Goal: Transaction & Acquisition: Purchase product/service

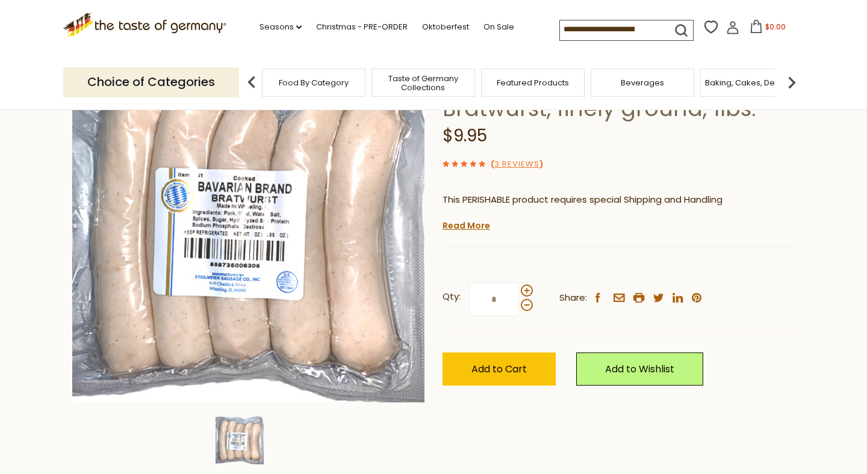
scroll to position [128, 0]
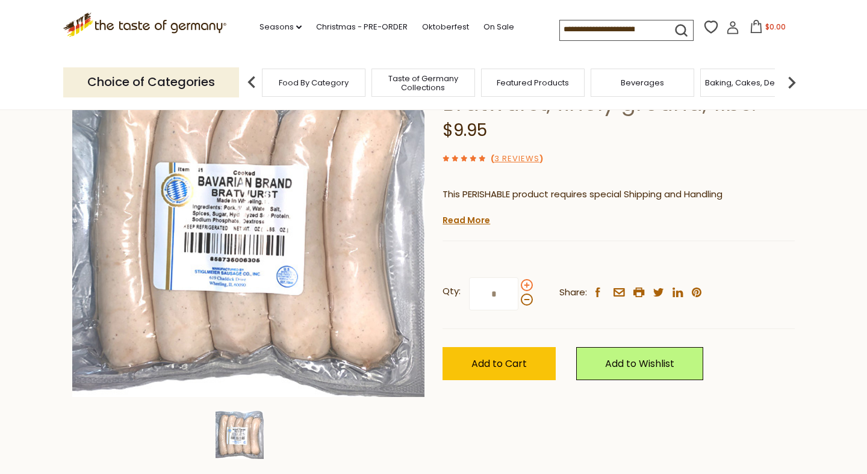
click at [527, 284] on span at bounding box center [527, 285] width 12 height 12
click at [518, 284] on input "*" at bounding box center [493, 293] width 49 height 33
click at [527, 302] on span at bounding box center [527, 300] width 12 height 12
click at [518, 302] on input "*" at bounding box center [493, 293] width 49 height 33
click at [525, 287] on span at bounding box center [527, 285] width 12 height 12
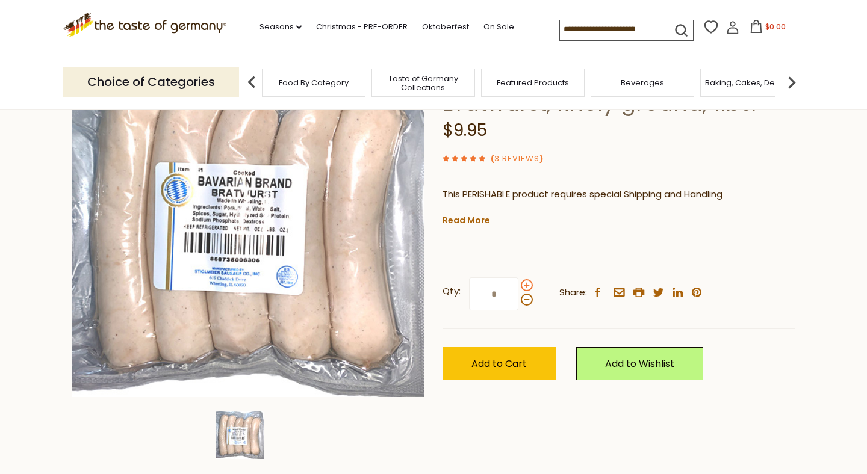
click at [518, 287] on input "*" at bounding box center [493, 293] width 49 height 33
click at [525, 287] on span at bounding box center [527, 285] width 12 height 12
click at [518, 287] on input "*" at bounding box center [493, 293] width 49 height 33
click at [525, 300] on span at bounding box center [527, 300] width 12 height 12
click at [518, 300] on input "*" at bounding box center [493, 293] width 49 height 33
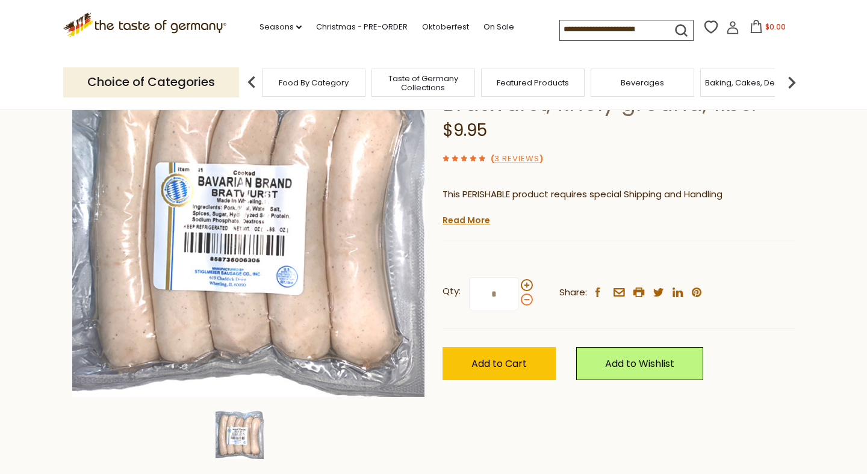
type input "*"
click at [504, 370] on button "Add to Cart" at bounding box center [498, 363] width 113 height 33
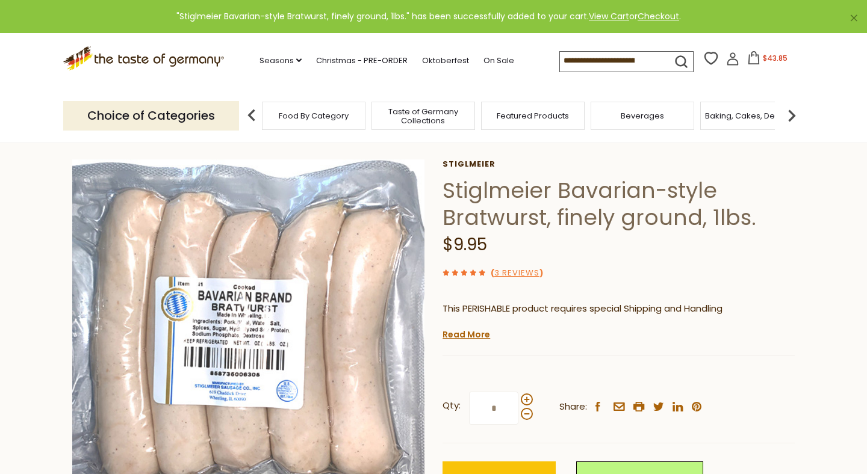
scroll to position [0, 0]
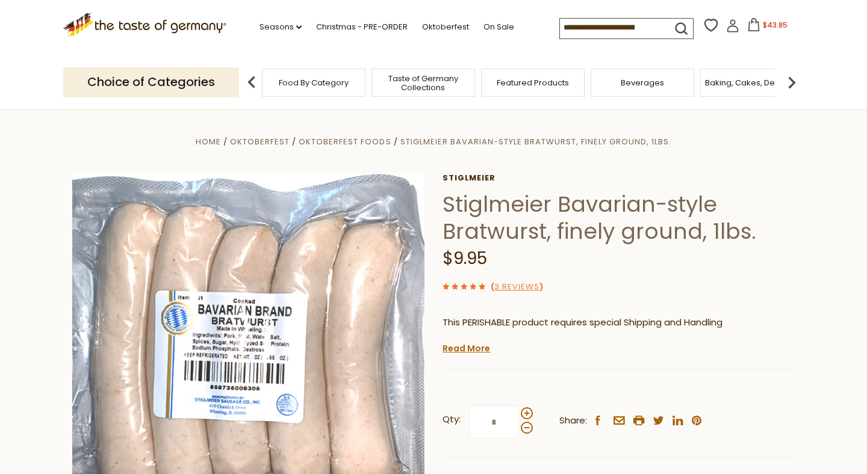
click at [609, 32] on input at bounding box center [611, 27] width 102 height 17
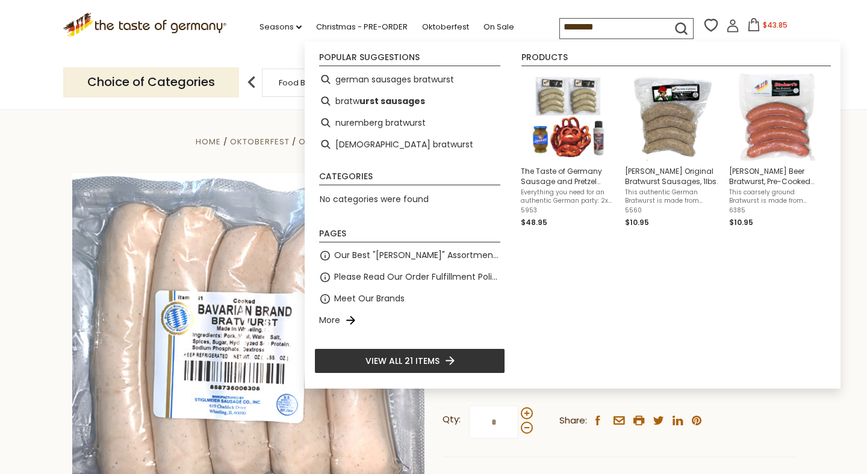
type input "*********"
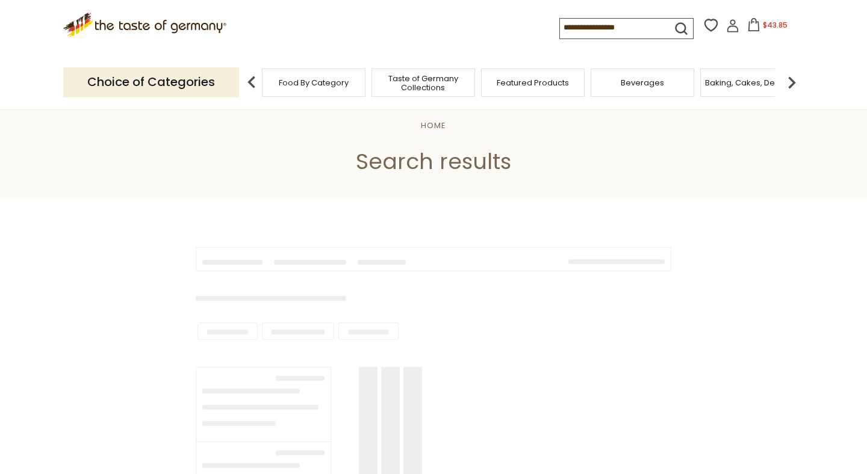
type input "*********"
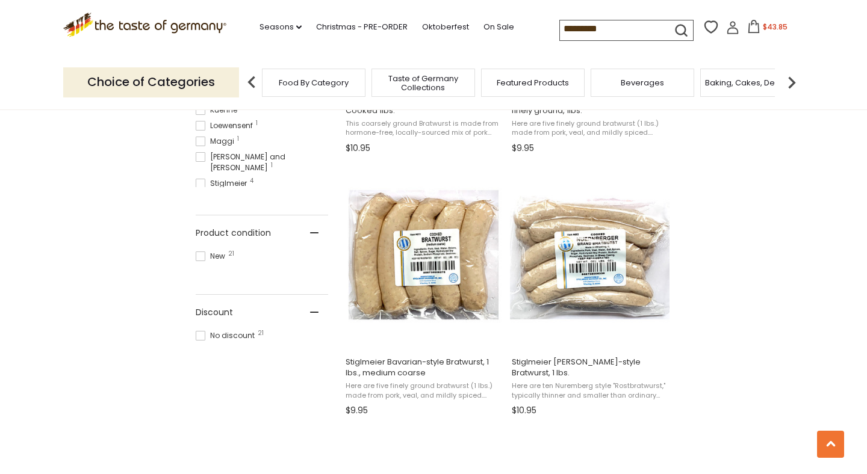
scroll to position [722, 0]
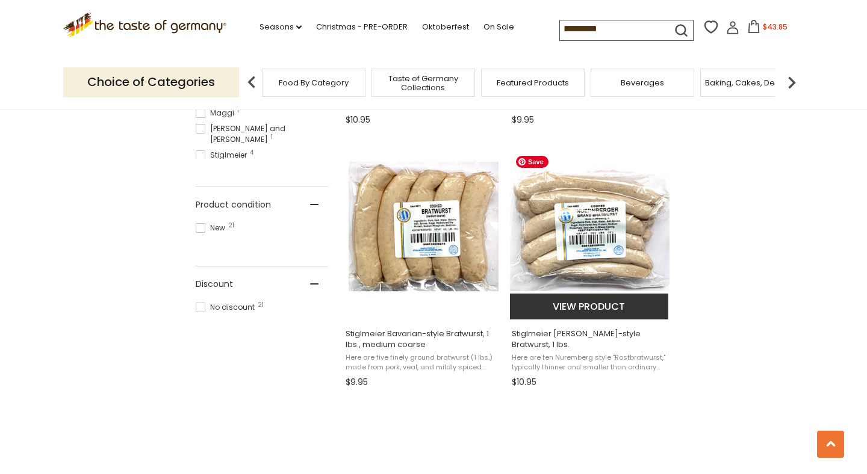
click at [598, 255] on img "Stiglmeier Nuernberger-style Bratwurst, 1 lbs." at bounding box center [590, 230] width 160 height 160
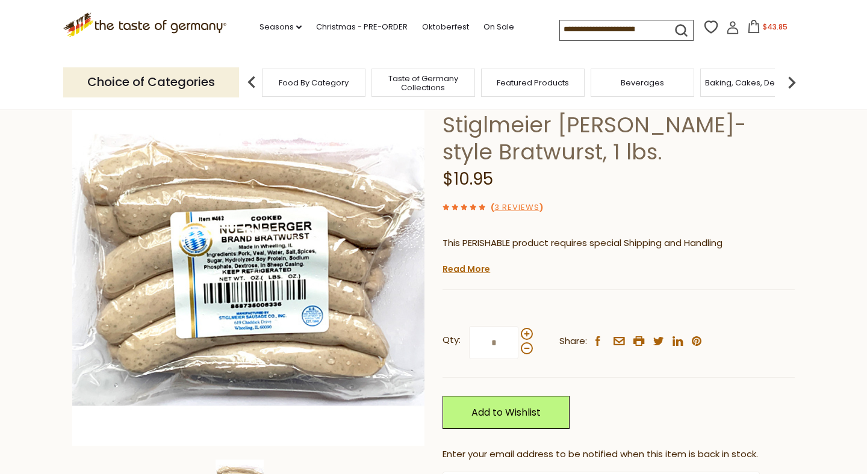
scroll to position [87, 0]
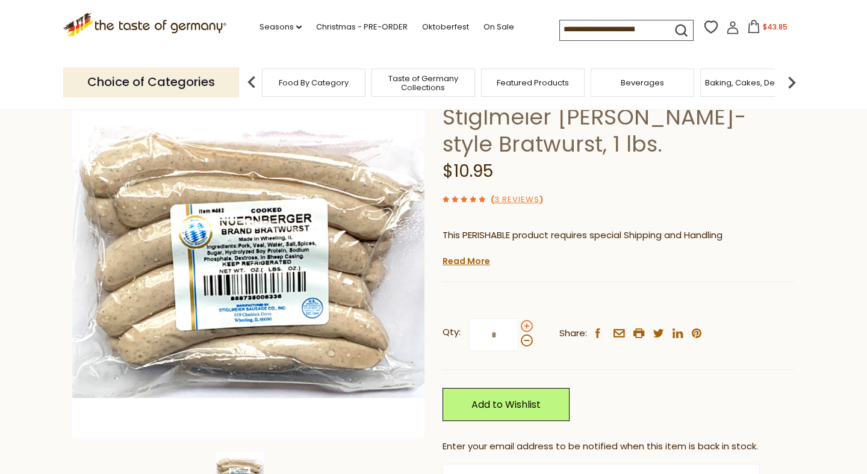
click at [525, 326] on span at bounding box center [527, 326] width 12 height 12
click at [518, 326] on input "*" at bounding box center [493, 334] width 49 height 33
type input "*"
click at [765, 29] on span "$43.85" at bounding box center [775, 27] width 25 height 10
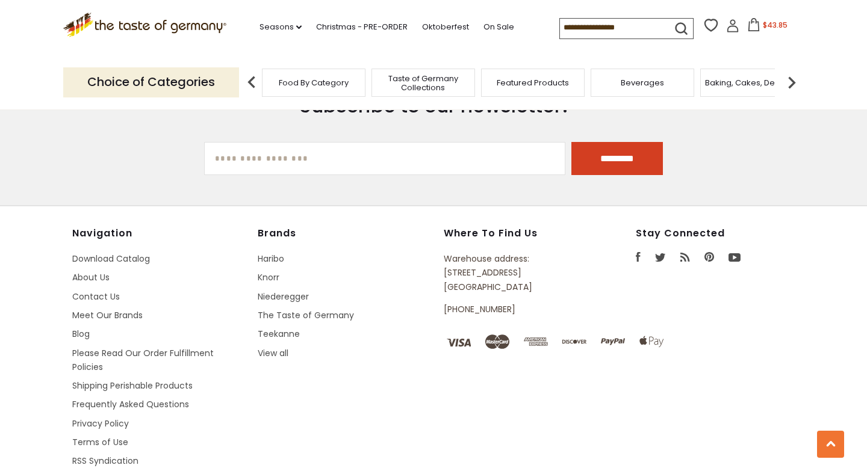
type input "*********"
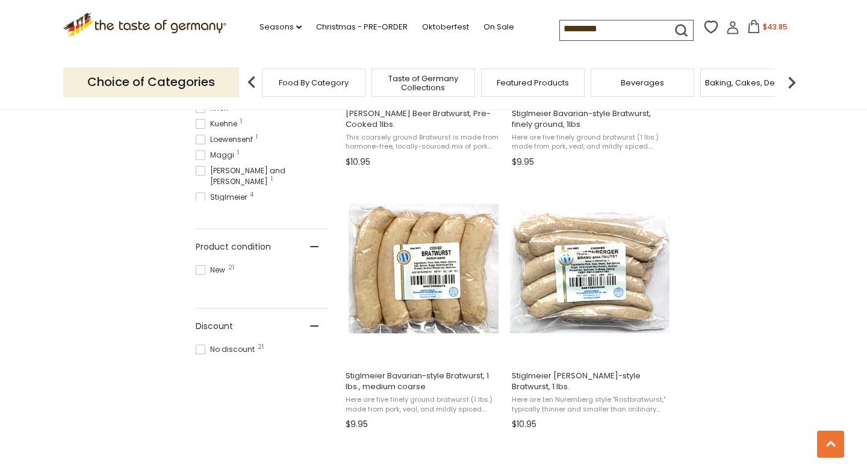
scroll to position [700, 0]
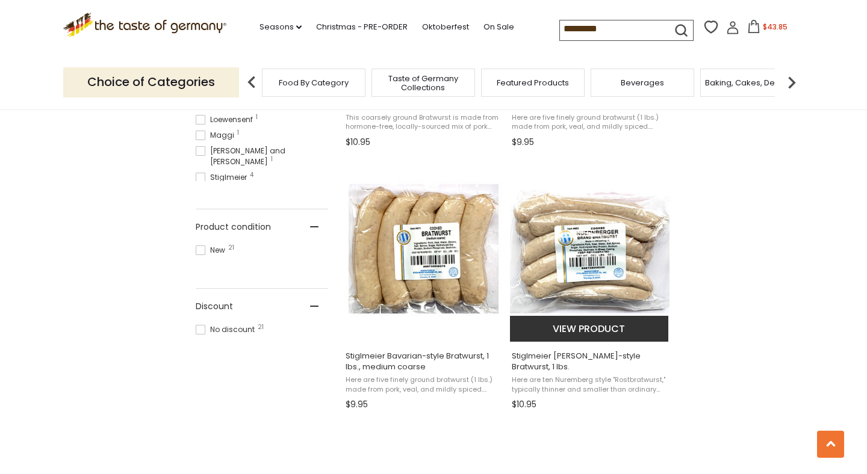
click at [586, 333] on button "View product" at bounding box center [589, 329] width 158 height 26
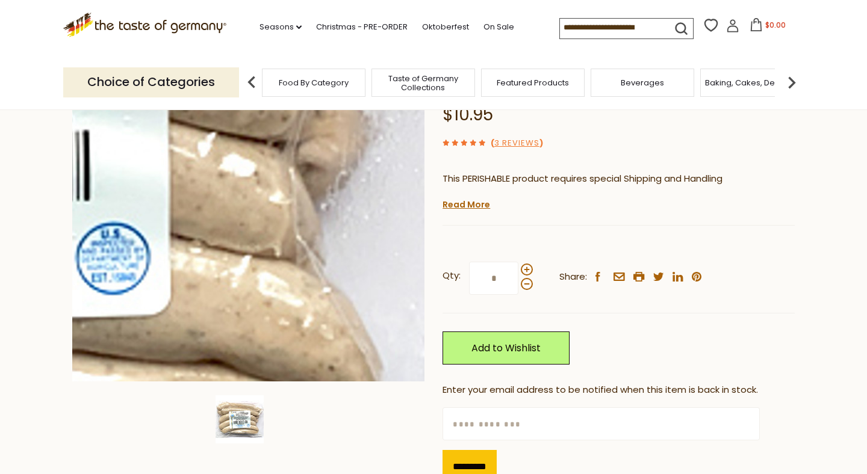
scroll to position [145, 0]
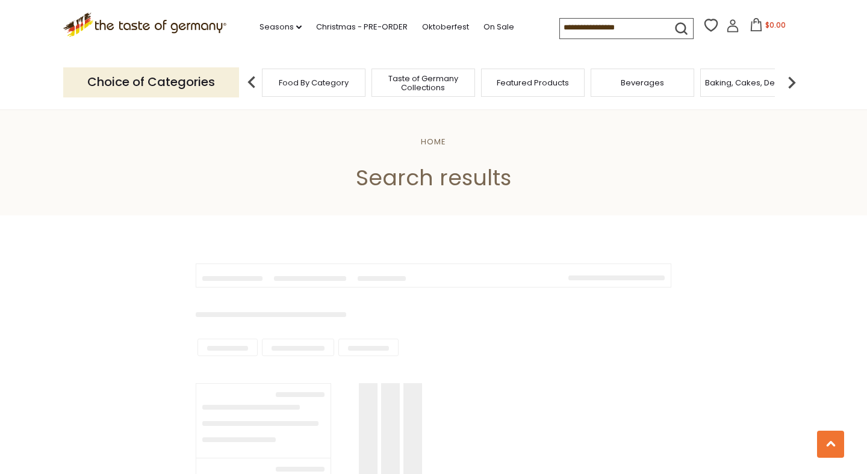
scroll to position [700, 0]
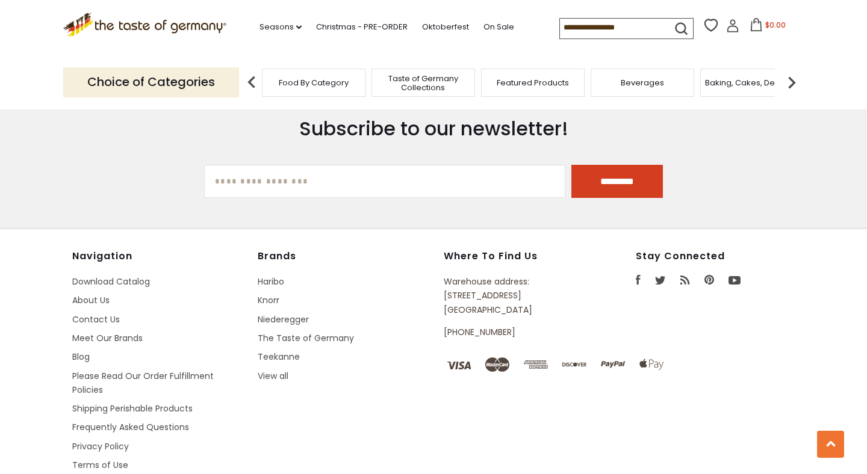
type input "*********"
